Goal: Task Accomplishment & Management: Manage account settings

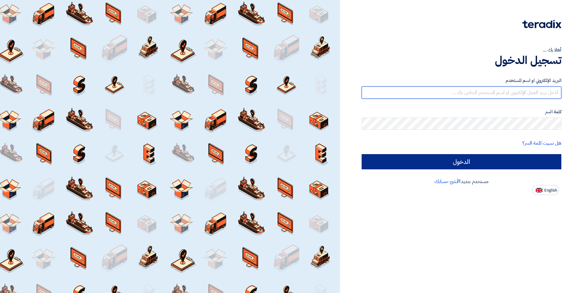
type input "inas.a@elbassiouni.com"
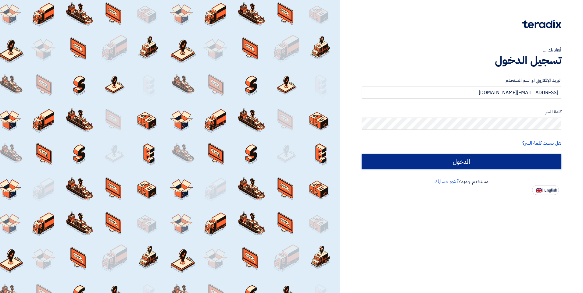
drag, startPoint x: 477, startPoint y: 159, endPoint x: 471, endPoint y: 165, distance: 9.1
click at [477, 159] on input "الدخول" at bounding box center [462, 161] width 200 height 15
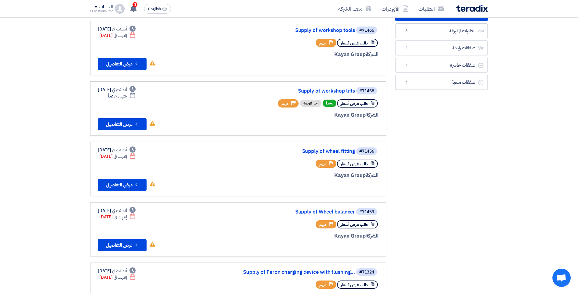
scroll to position [58, 0]
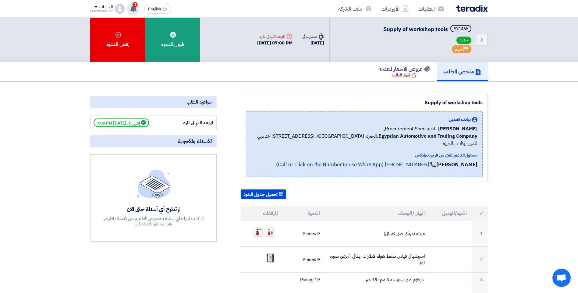
click at [136, 5] on span "3" at bounding box center [135, 4] width 5 height 5
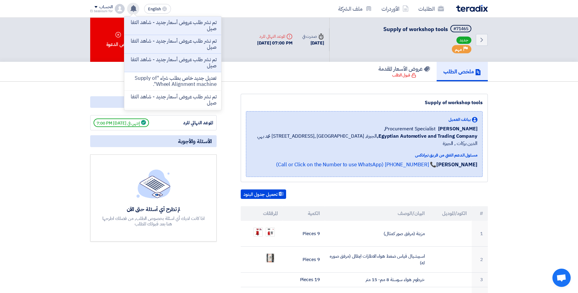
click at [136, 5] on icon at bounding box center [133, 8] width 7 height 7
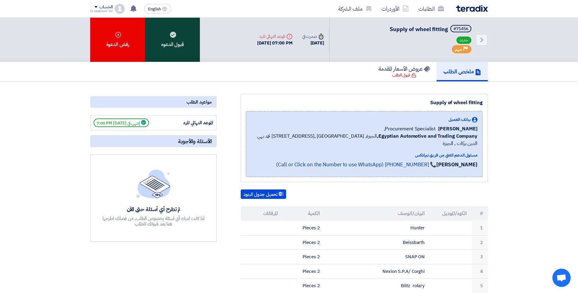
click at [177, 38] on div "قبول الدعوه" at bounding box center [172, 40] width 55 height 44
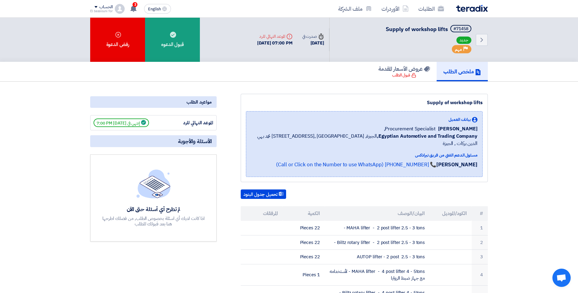
click at [176, 100] on div "مواعيد الطلب" at bounding box center [153, 102] width 127 height 12
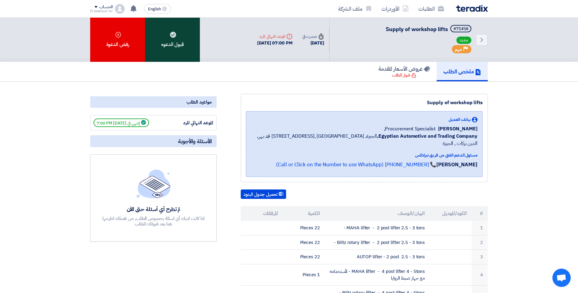
click at [167, 38] on div "قبول الدعوه" at bounding box center [172, 40] width 55 height 44
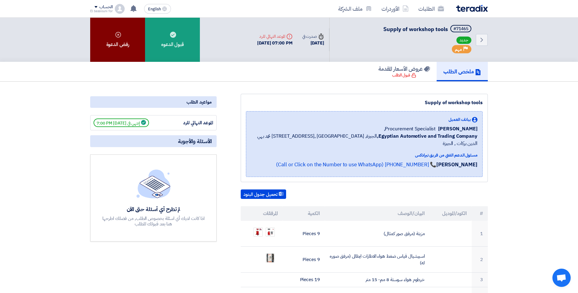
click at [111, 37] on div "رفض الدعوة" at bounding box center [117, 40] width 55 height 44
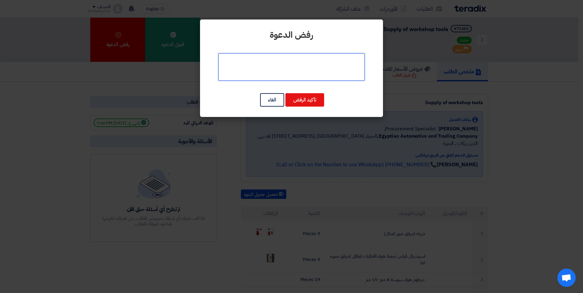
click at [290, 69] on textarea at bounding box center [291, 66] width 146 height 27
type textarea "عدم توافر المطلوب"
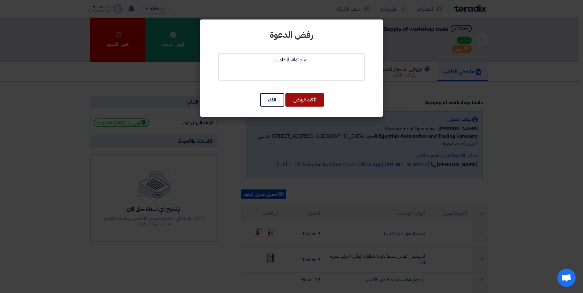
click at [310, 101] on button "تأكيد الرفض" at bounding box center [304, 99] width 39 height 13
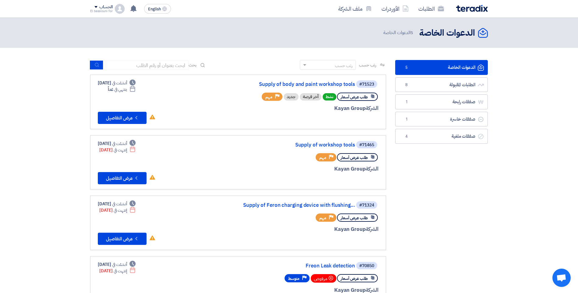
drag, startPoint x: 368, startPoint y: 66, endPoint x: 343, endPoint y: 65, distance: 24.4
click at [367, 66] on span "رتب حسب" at bounding box center [367, 65] width 17 height 6
click at [341, 65] on div "رتب حسب" at bounding box center [344, 65] width 18 height 6
click at [326, 86] on span "الموعد النهائي للطلب" at bounding box center [337, 87] width 31 height 6
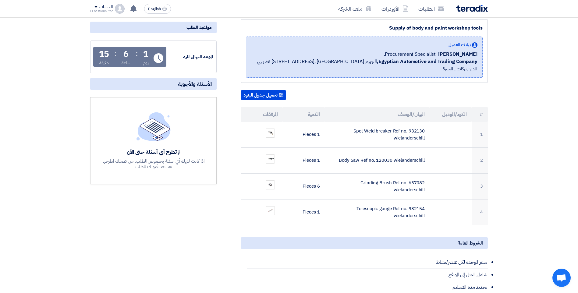
scroll to position [83, 0]
